Goal: Information Seeking & Learning: Learn about a topic

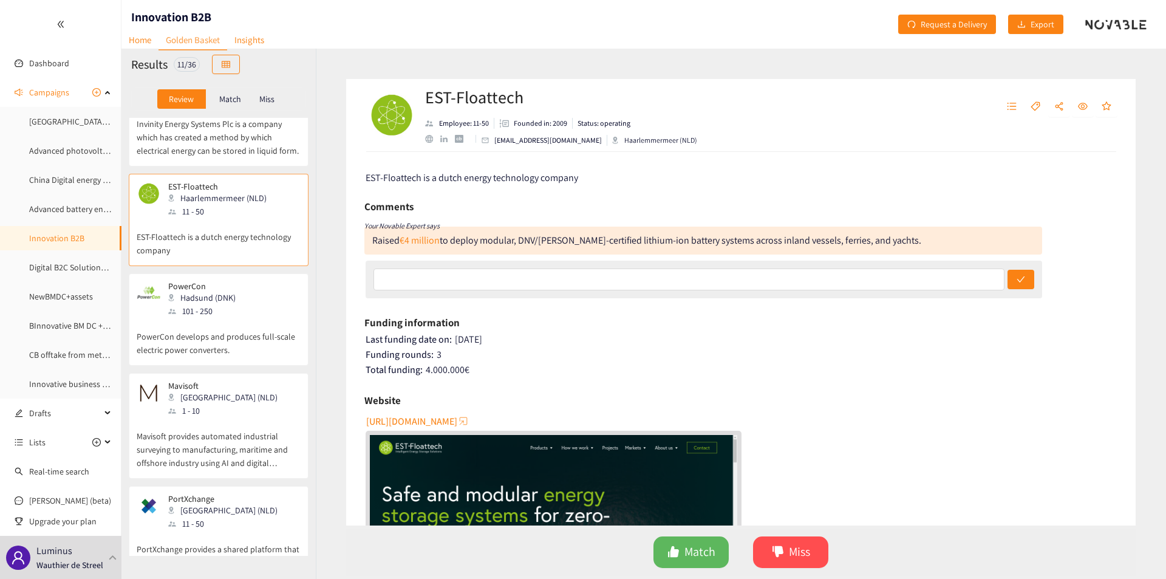
scroll to position [172, 0]
click at [209, 346] on p "PowerCon develops and produces full-scale electric power converters." at bounding box center [219, 334] width 164 height 39
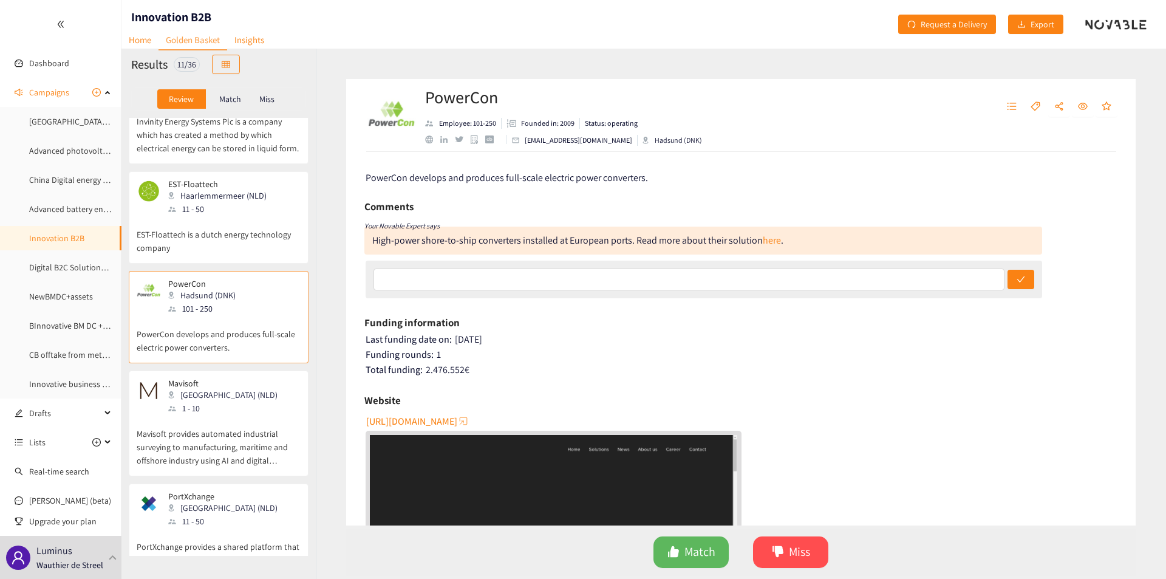
click at [463, 240] on div "High-power shore-to-ship converters installed at European ports. Read more abou…" at bounding box center [577, 240] width 411 height 13
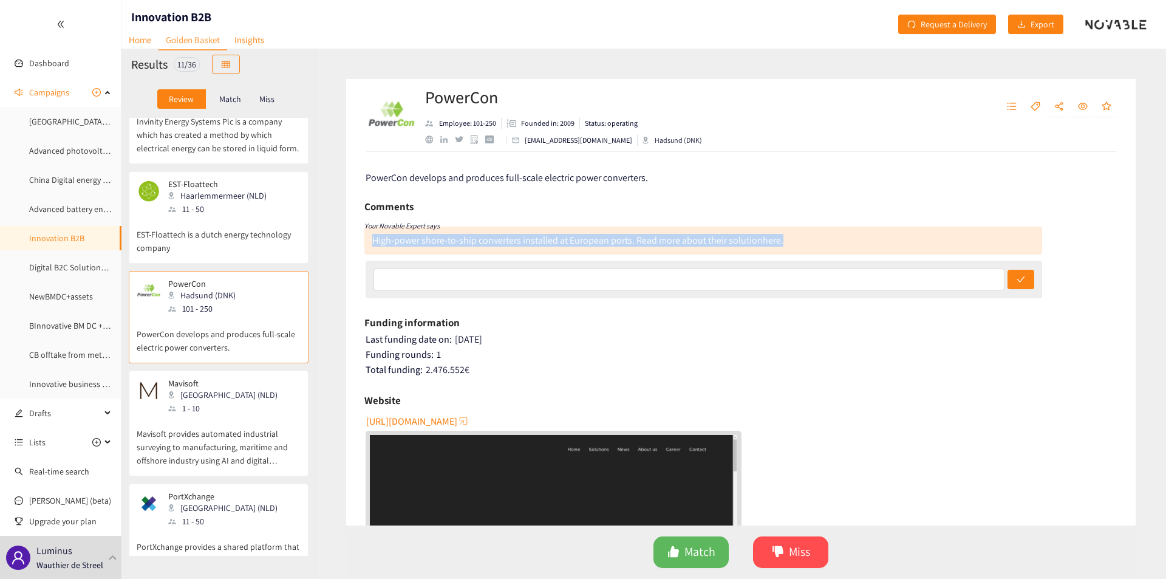
click at [463, 240] on div "High-power shore-to-ship converters installed at European ports. Read more abou…" at bounding box center [577, 240] width 411 height 13
copy div "High-power shore-to-ship converters installed at European ports. Read more abou…"
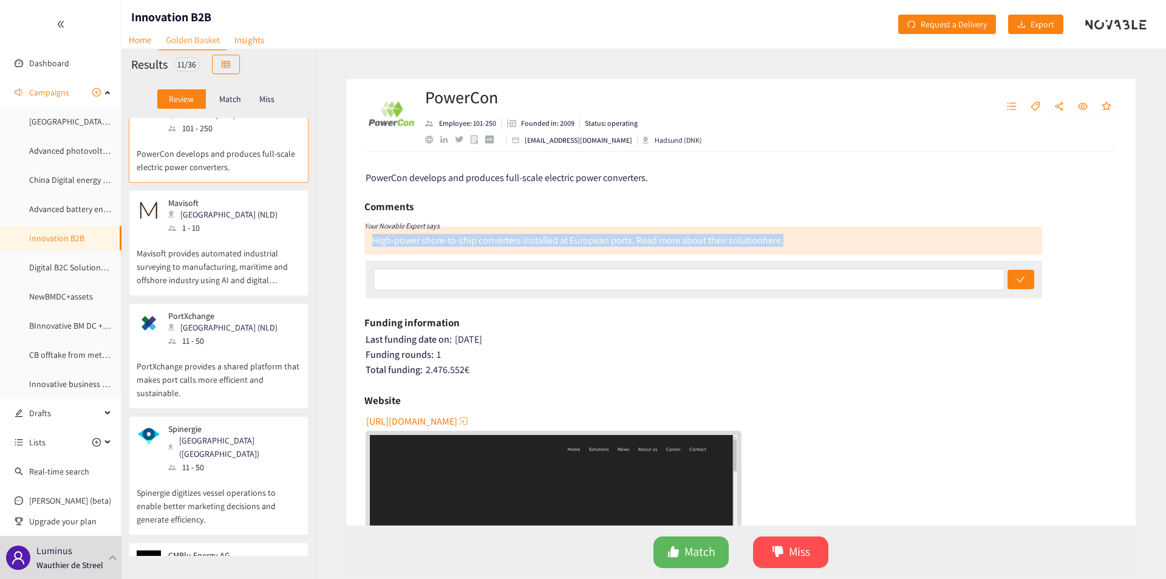
scroll to position [381, 0]
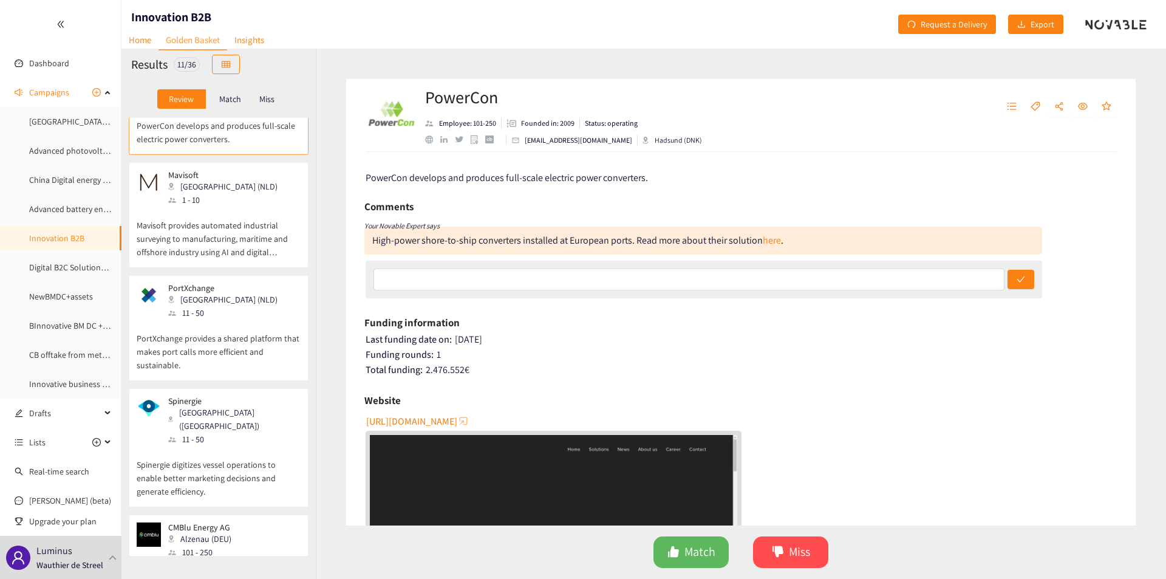
click at [207, 243] on p "Mavisoft provides automated industrial surveying to manufacturing, maritime and…" at bounding box center [219, 232] width 164 height 52
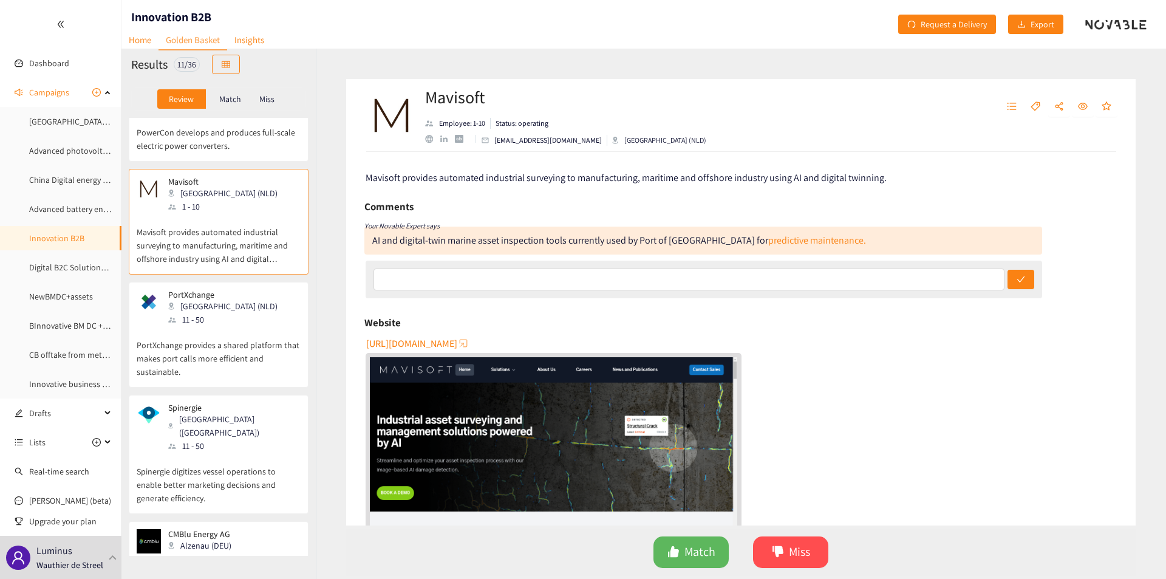
scroll to position [373, 0]
click at [192, 355] on p "PortXchange provides a shared platform that makes port calls more efficient and…" at bounding box center [219, 353] width 164 height 52
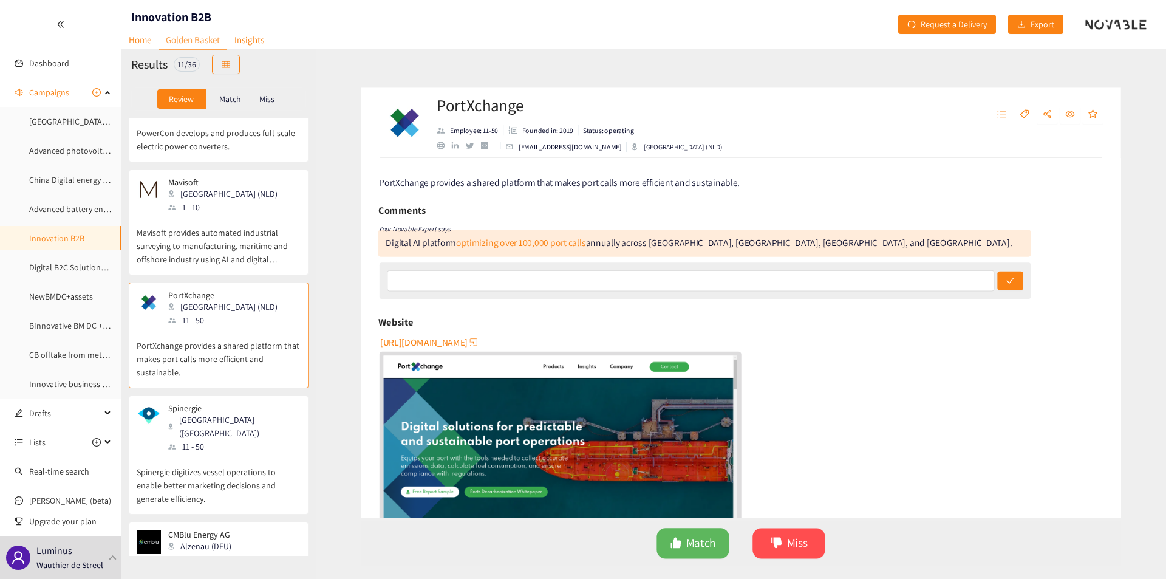
click at [178, 440] on div "11 - 50" at bounding box center [233, 446] width 131 height 13
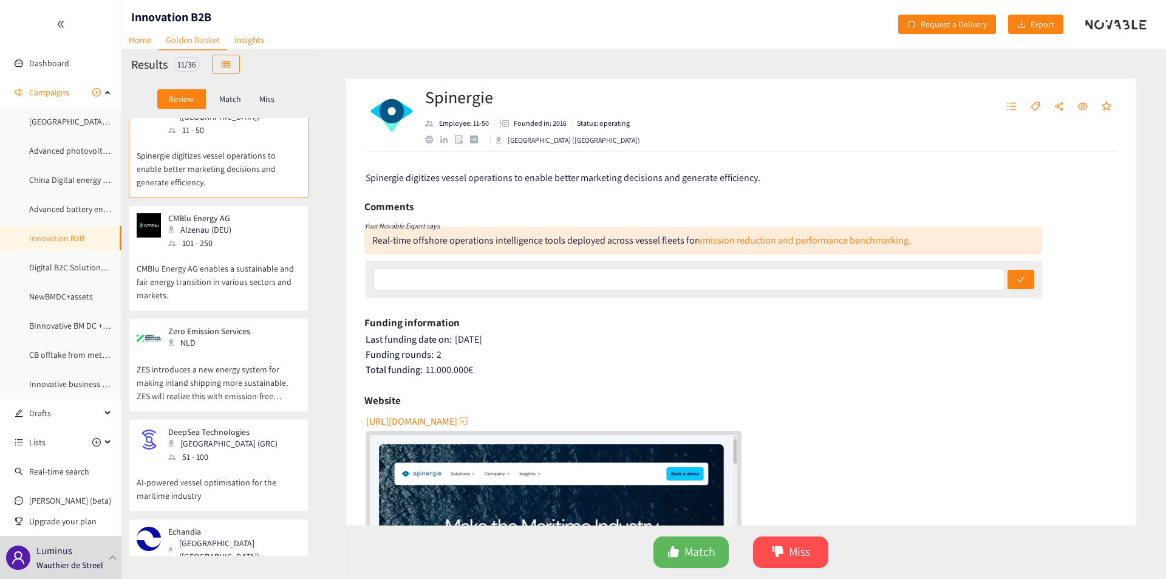
scroll to position [749, 0]
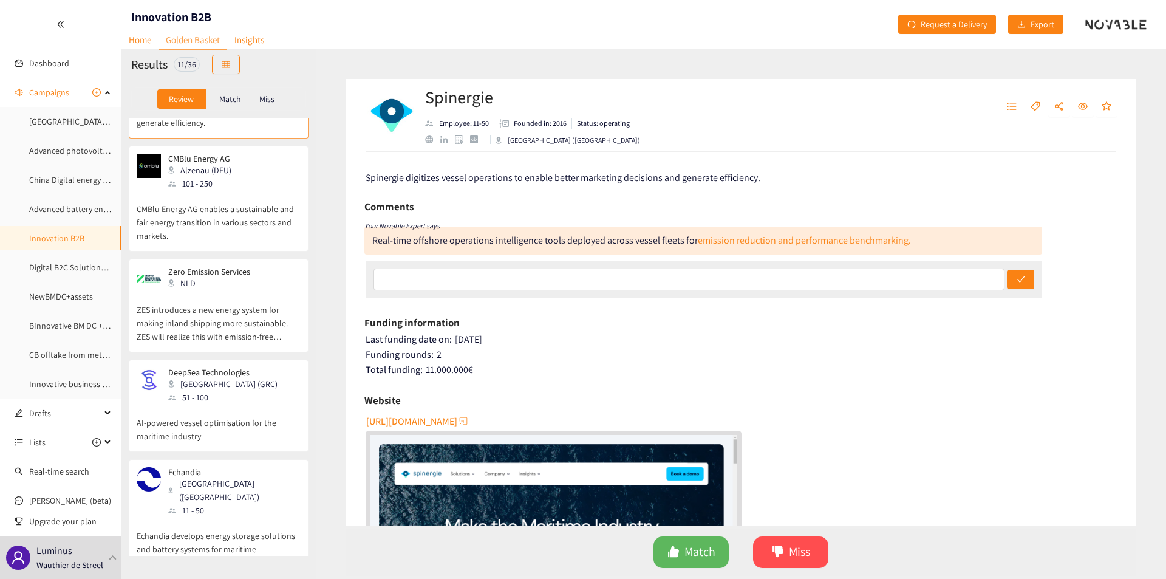
click at [231, 216] on p "CMBlu Energy AG enables a sustainable and fair energy transition in various sec…" at bounding box center [219, 216] width 164 height 52
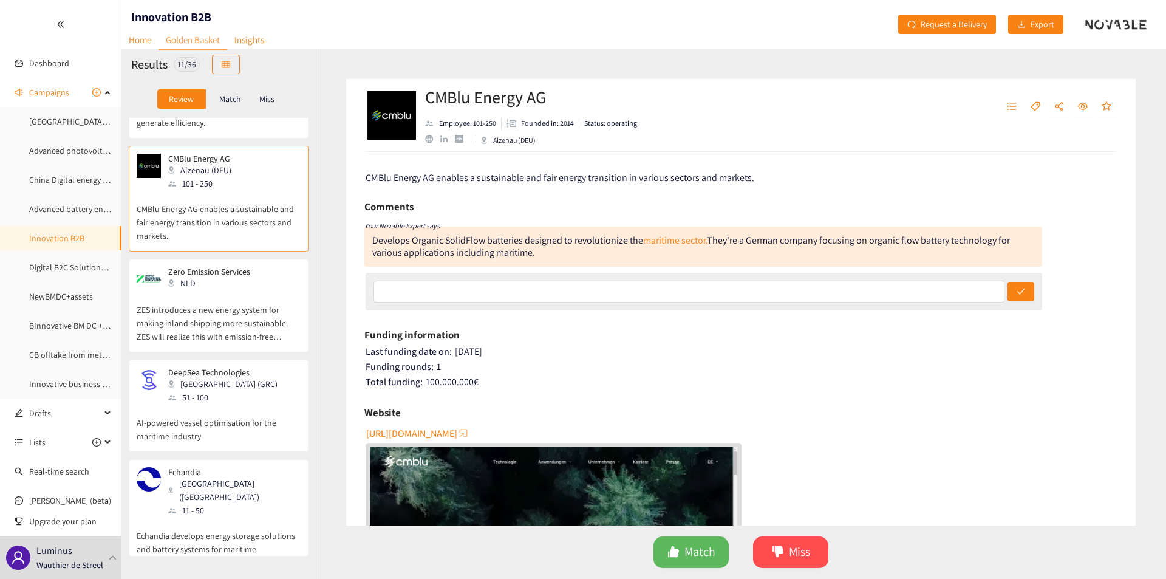
click at [231, 291] on p "ZES introduces a new energy system for making inland shipping more sustainable.…" at bounding box center [219, 317] width 164 height 52
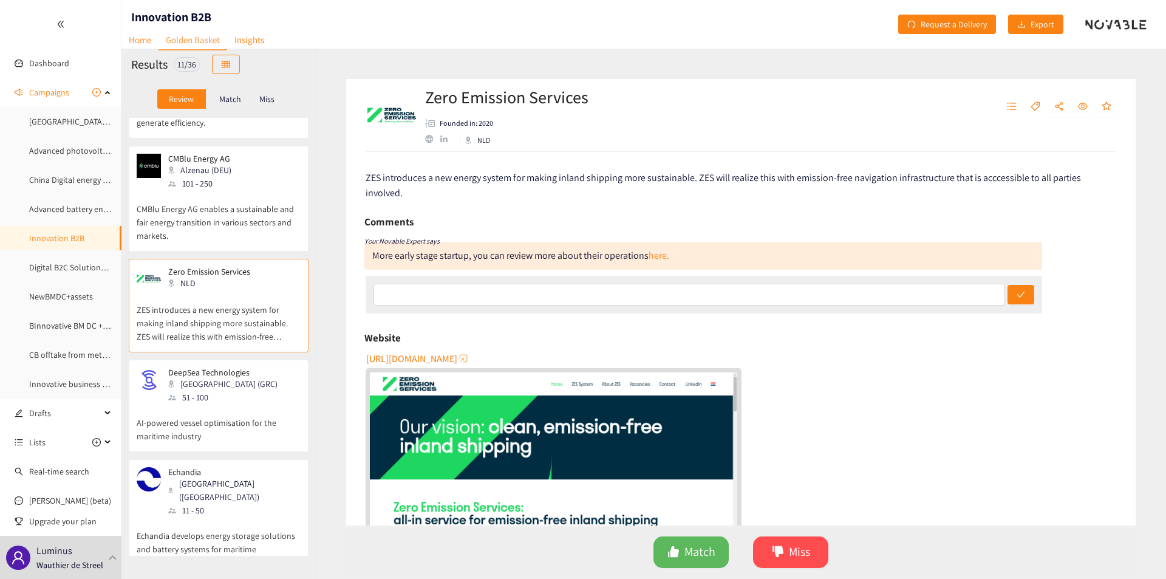
scroll to position [752, 0]
click at [205, 374] on div "[GEOGRAPHIC_DATA] (GRC)" at bounding box center [226, 380] width 117 height 13
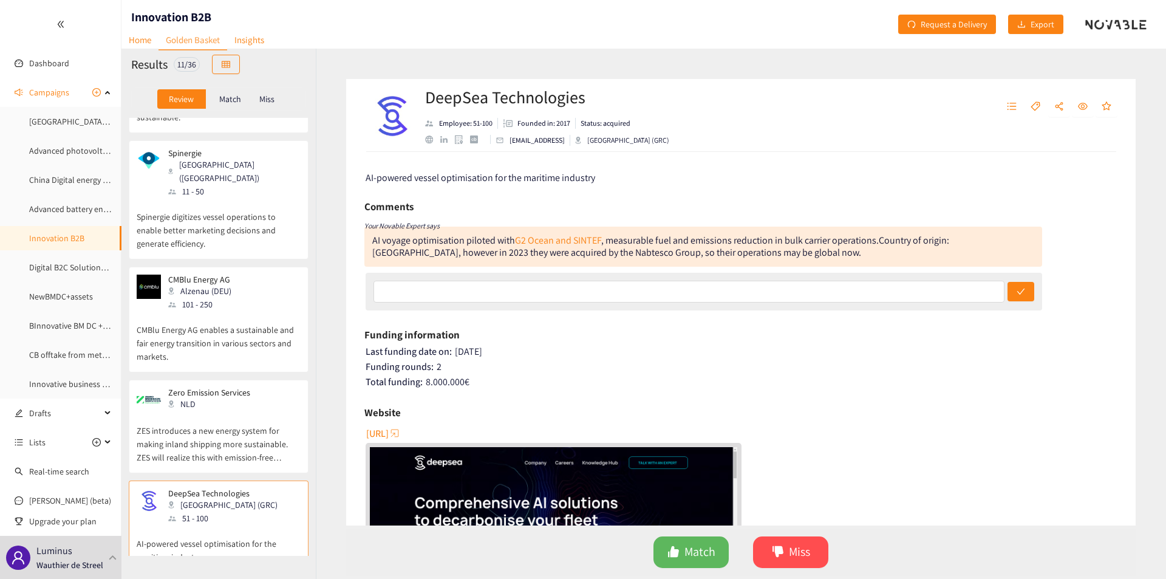
scroll to position [628, 0]
click at [205, 208] on p "Spinergie digitizes vessel operations to enable better marketing decisions and …" at bounding box center [219, 225] width 164 height 52
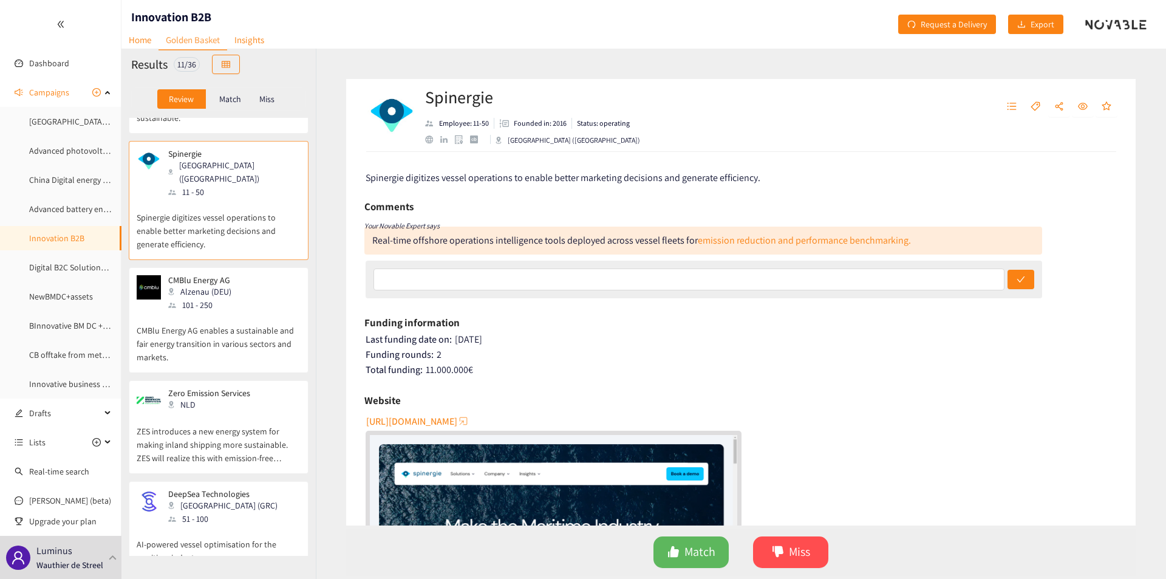
scroll to position [752, 0]
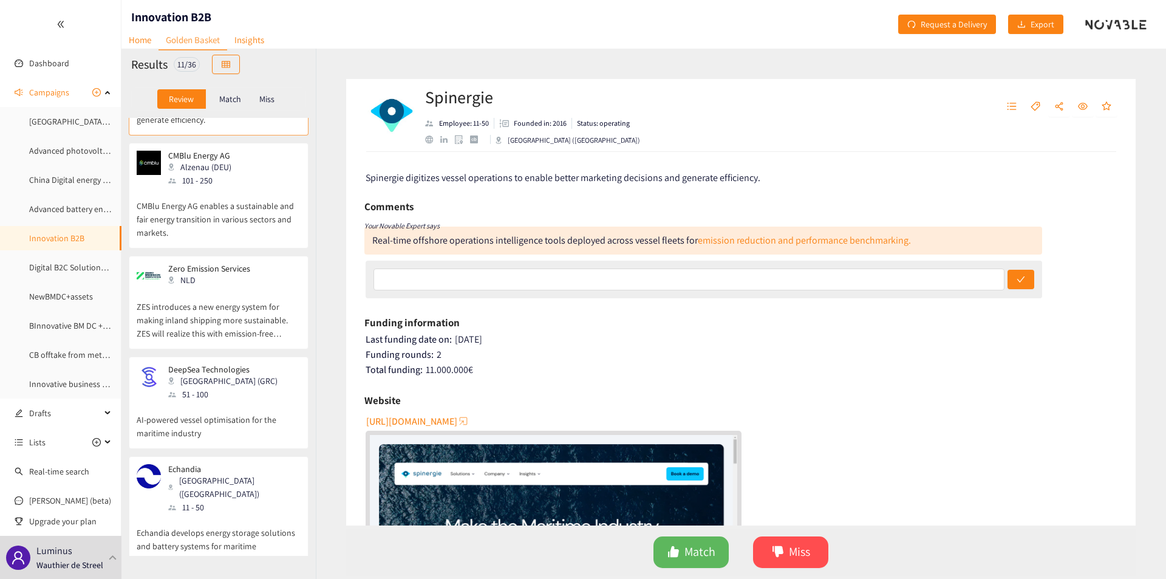
click at [225, 514] on p "Echandia develops energy storage solutions and battery systems for maritime tra…" at bounding box center [219, 540] width 164 height 52
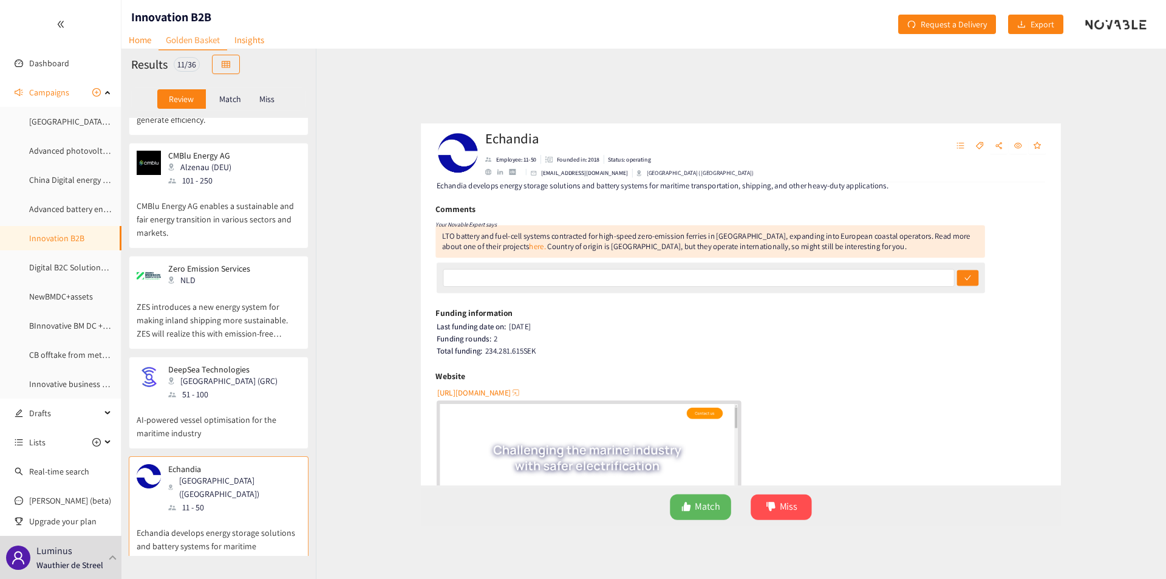
scroll to position [0, 0]
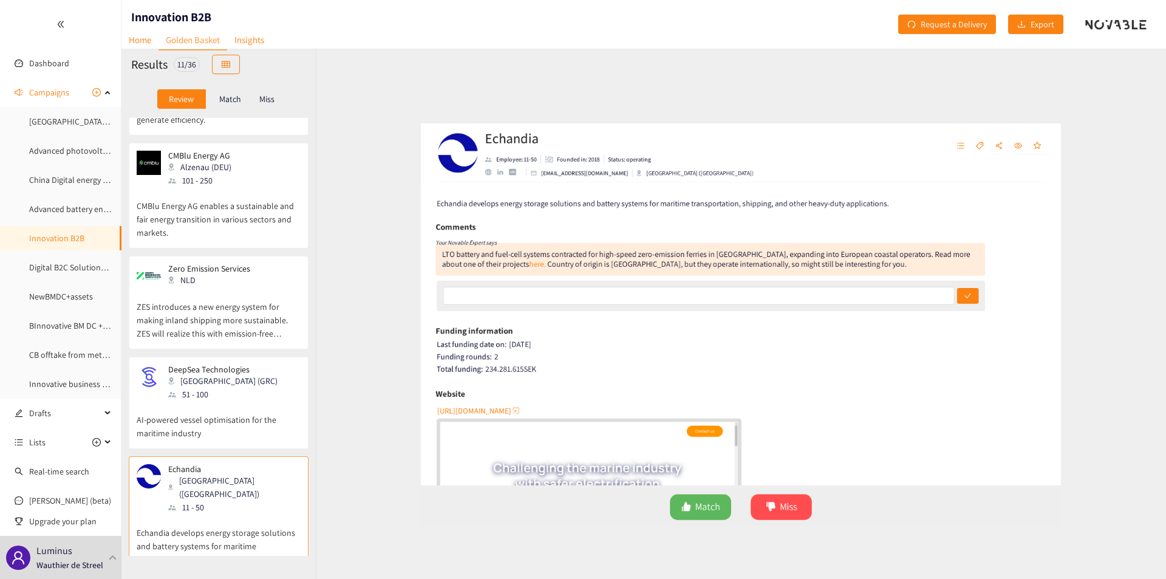
click at [530, 141] on p "[EMAIL_ADDRESS][DOMAIN_NAME]" at bounding box center [547, 140] width 107 height 11
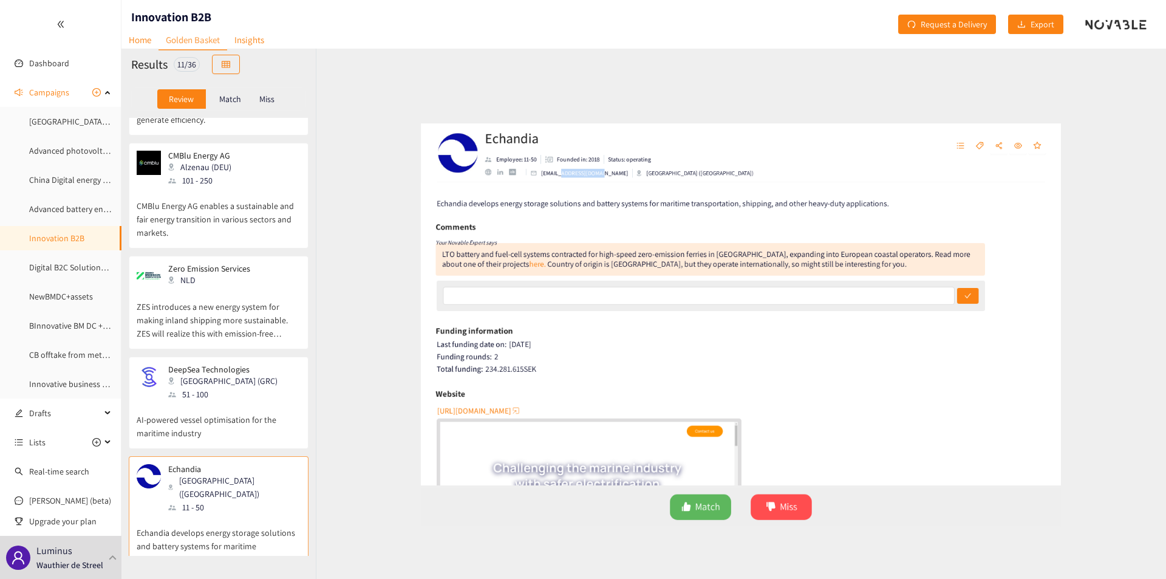
click at [530, 141] on p "[EMAIL_ADDRESS][DOMAIN_NAME]" at bounding box center [547, 140] width 107 height 11
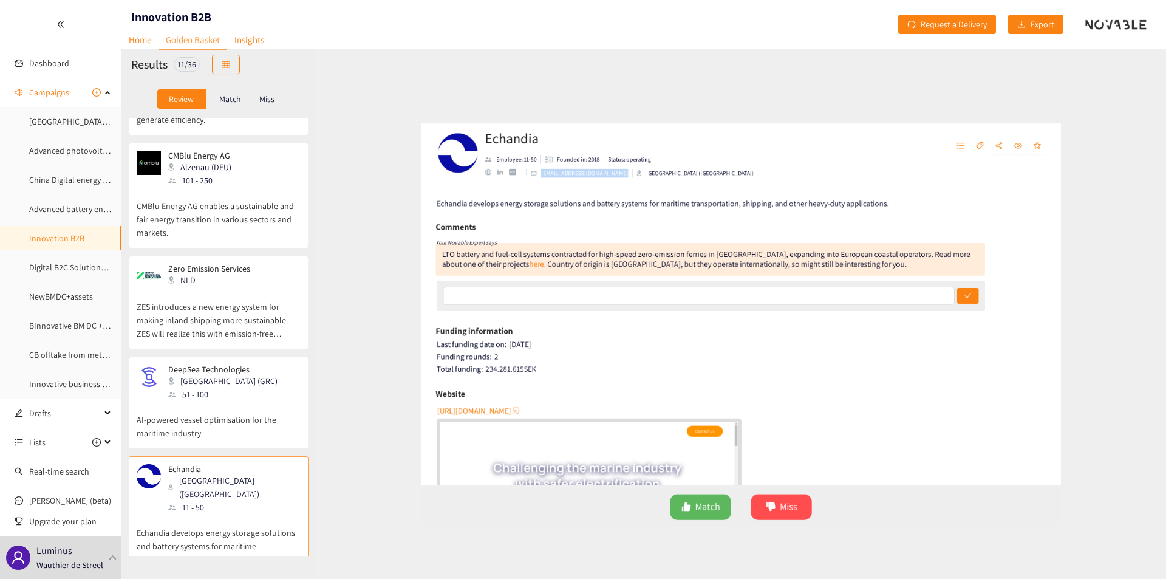
click at [530, 141] on p "[EMAIL_ADDRESS][DOMAIN_NAME]" at bounding box center [547, 140] width 107 height 11
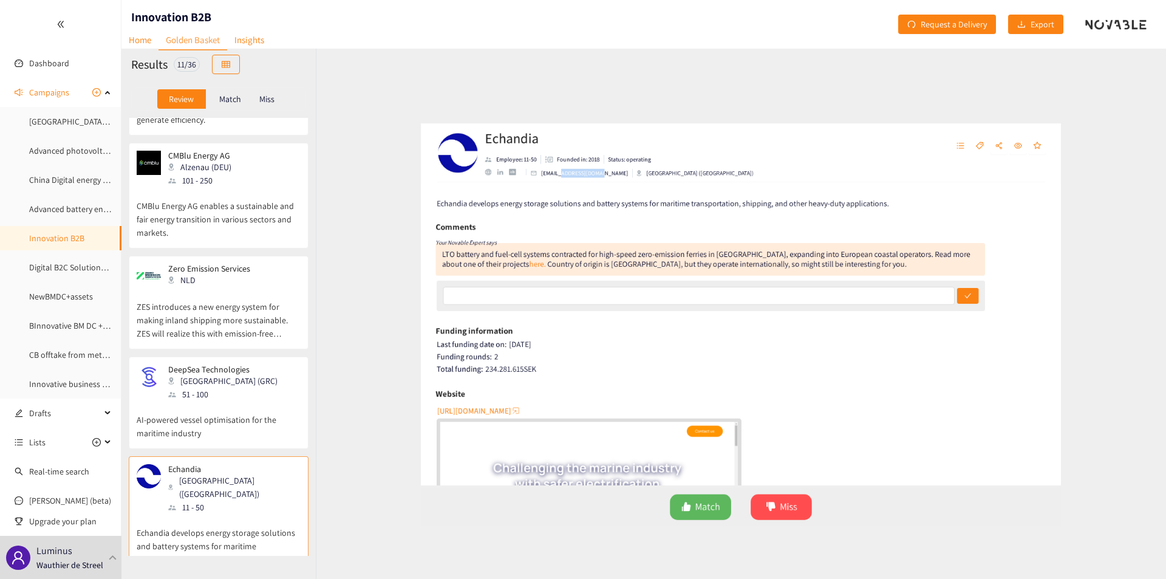
click at [530, 141] on p "[EMAIL_ADDRESS][DOMAIN_NAME]" at bounding box center [547, 140] width 107 height 11
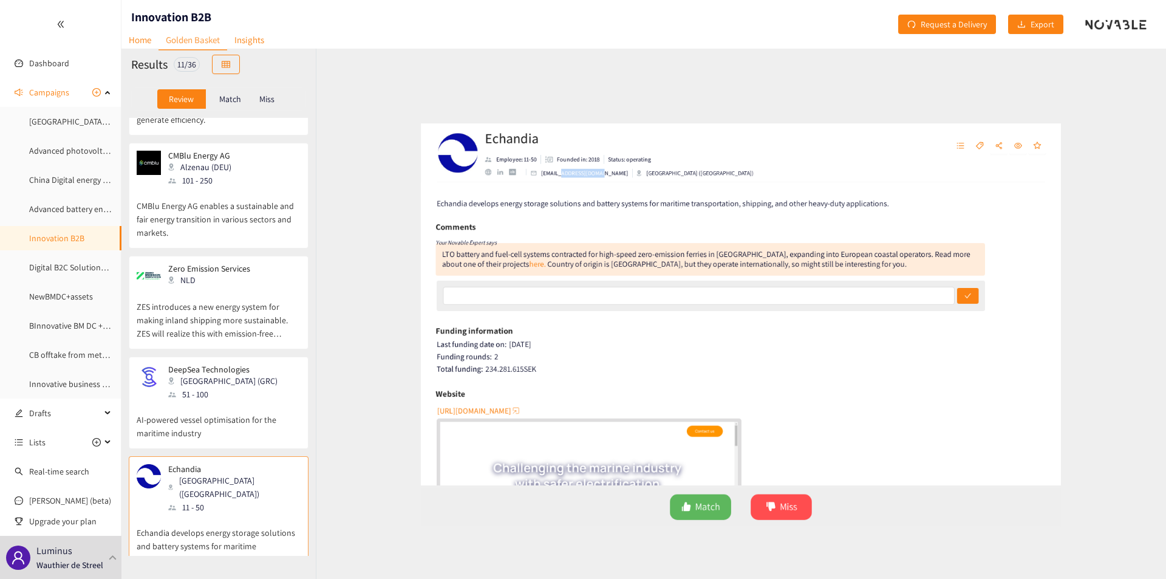
click at [530, 141] on p "[EMAIL_ADDRESS][DOMAIN_NAME]" at bounding box center [547, 140] width 107 height 11
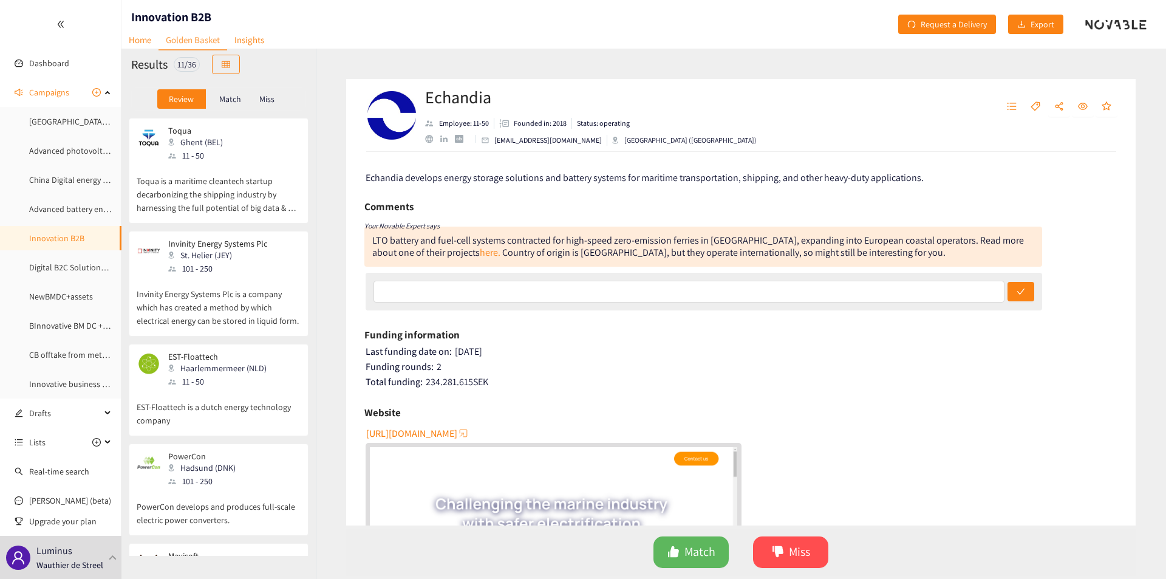
click at [184, 188] on p "Toqua is a maritime cleantech startup decarbonizing the shipping industry by ha…" at bounding box center [219, 188] width 164 height 52
